Goal: Task Accomplishment & Management: Manage account settings

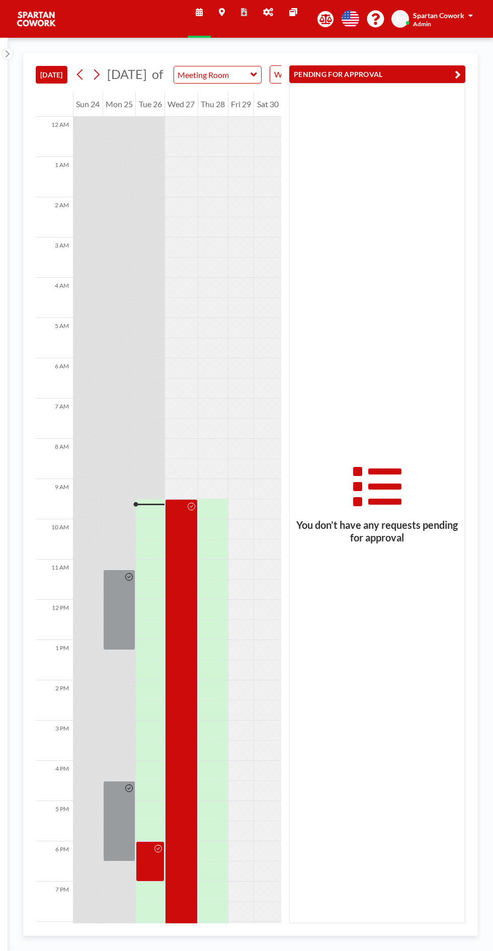
scroll to position [81, 0]
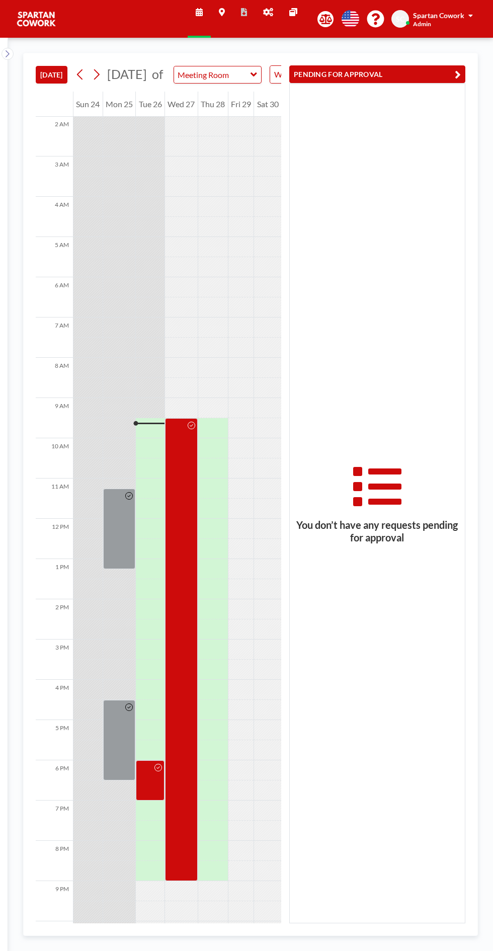
click at [272, 15] on icon at bounding box center [268, 12] width 10 height 8
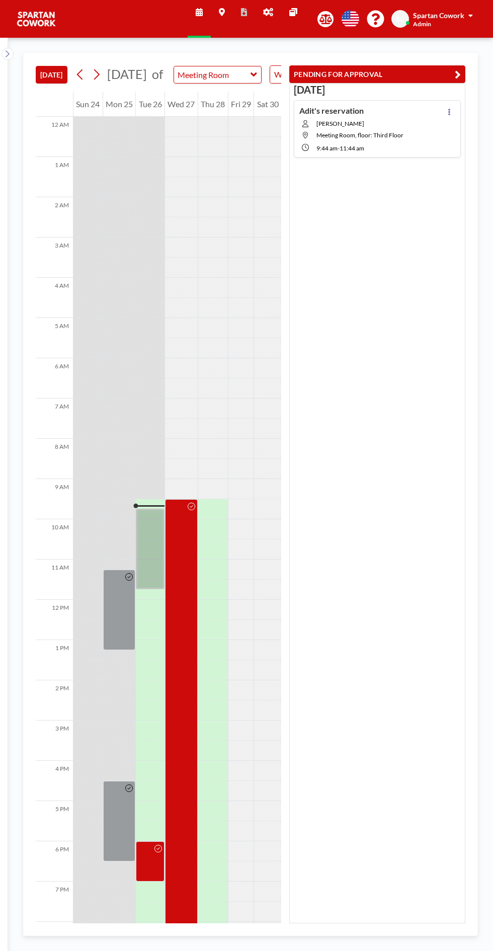
scroll to position [81, 0]
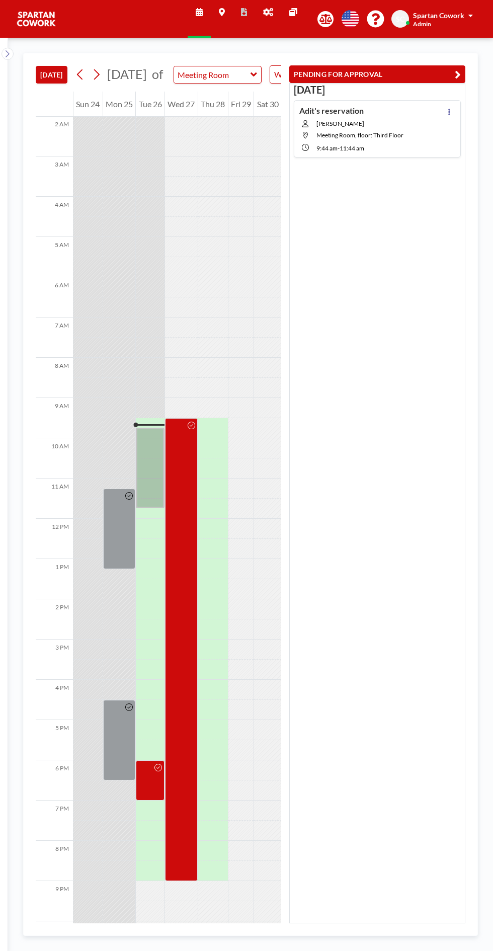
click at [446, 114] on button at bounding box center [449, 112] width 12 height 12
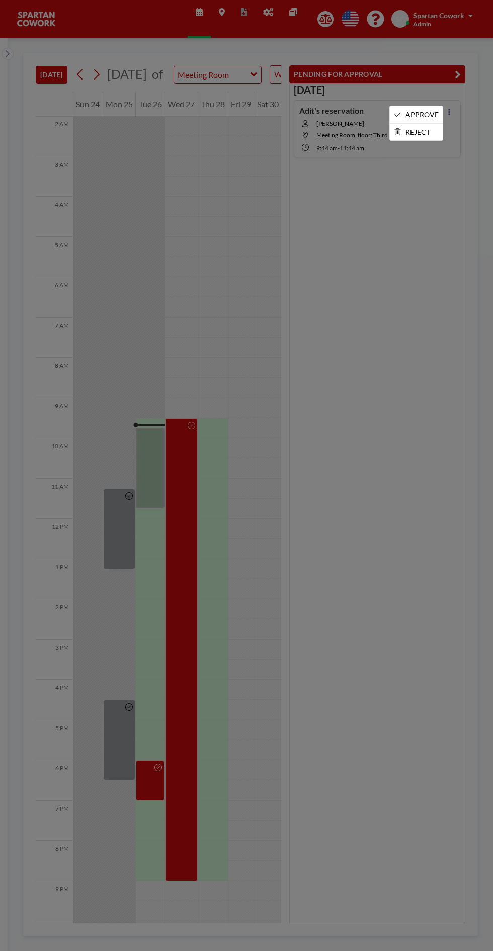
click at [427, 114] on li "APPROVE" at bounding box center [416, 114] width 53 height 17
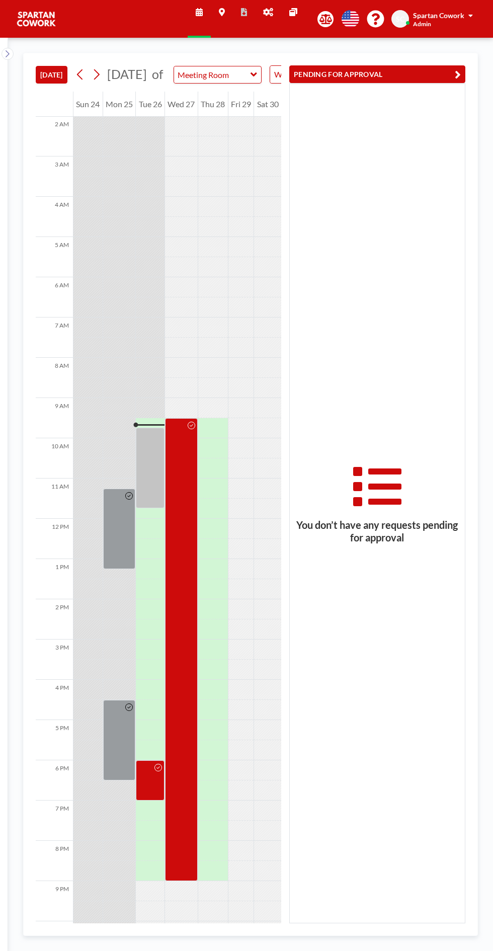
click at [158, 482] on div at bounding box center [150, 468] width 29 height 81
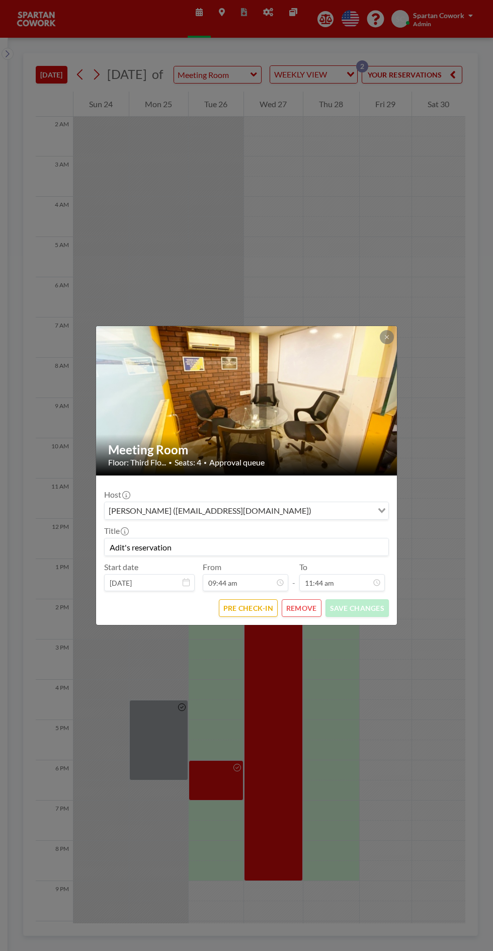
click at [387, 337] on icon at bounding box center [387, 337] width 4 height 4
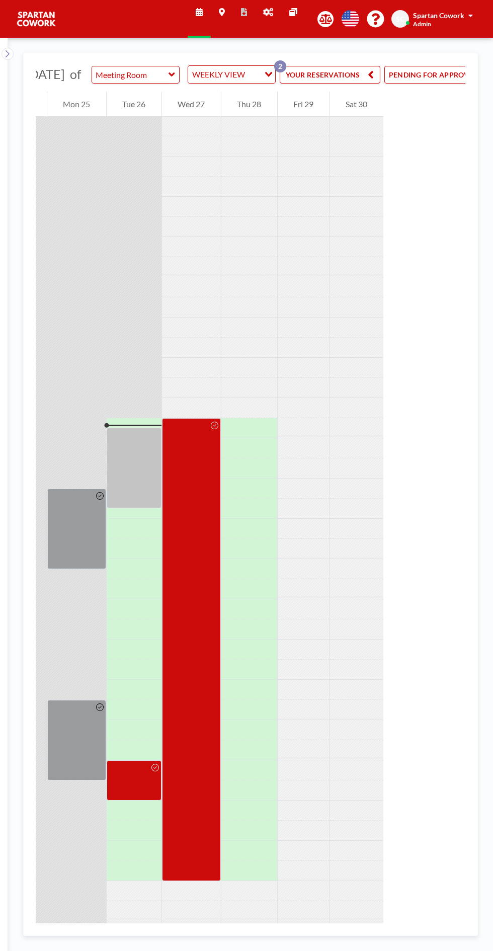
scroll to position [0, 113]
